Goal: Navigation & Orientation: Find specific page/section

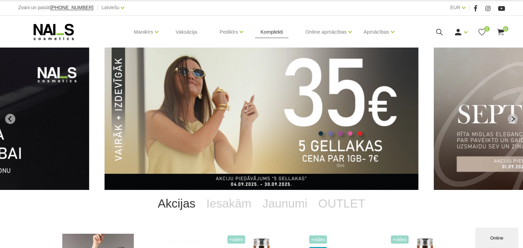
click at [281, 34] on link "Komplekti" at bounding box center [271, 32] width 33 height 33
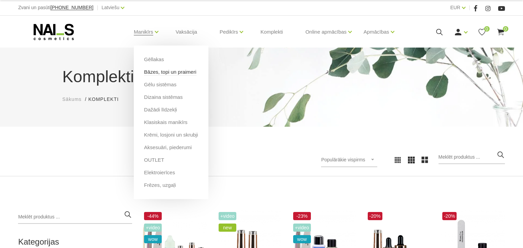
click at [160, 72] on link "Bāzes, topi un praimeri" at bounding box center [170, 71] width 52 height 7
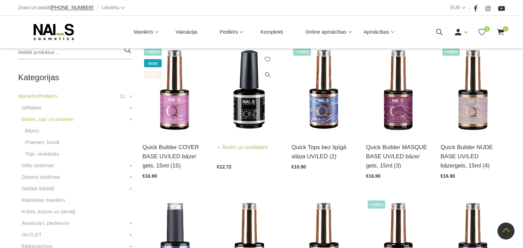
scroll to position [160, 0]
